Goal: Navigation & Orientation: Find specific page/section

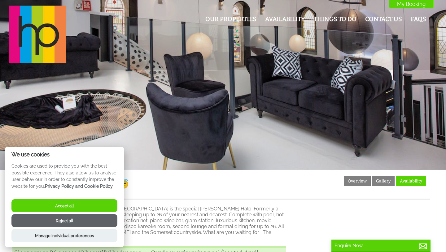
click at [82, 204] on button "Accept all" at bounding box center [64, 205] width 106 height 13
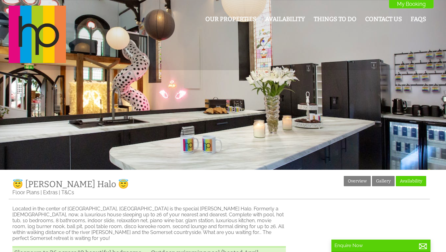
click at [273, 97] on div at bounding box center [223, 84] width 446 height 169
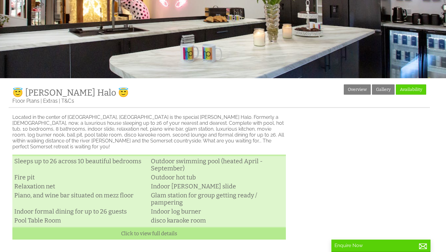
scroll to position [104, 0]
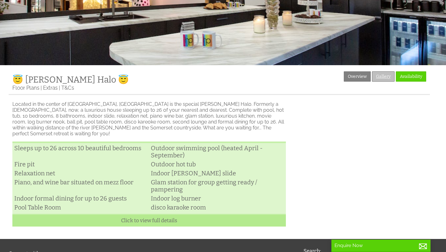
click at [379, 79] on link "Gallery" at bounding box center [383, 76] width 23 height 10
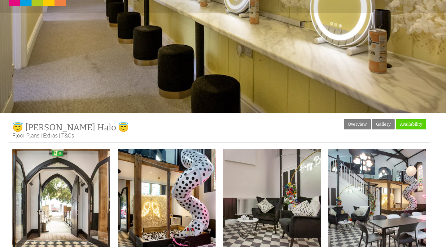
scroll to position [88, 0]
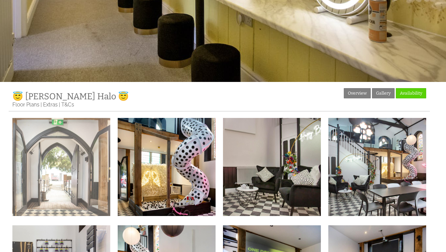
click at [84, 187] on img at bounding box center [61, 167] width 98 height 98
